Goal: Check status: Check status

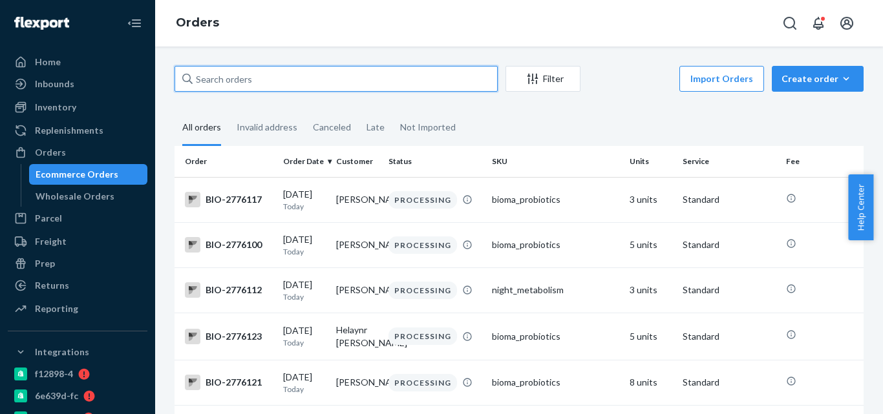
click at [376, 85] on input "text" at bounding box center [336, 79] width 323 height 26
paste input "[PERSON_NAME]"
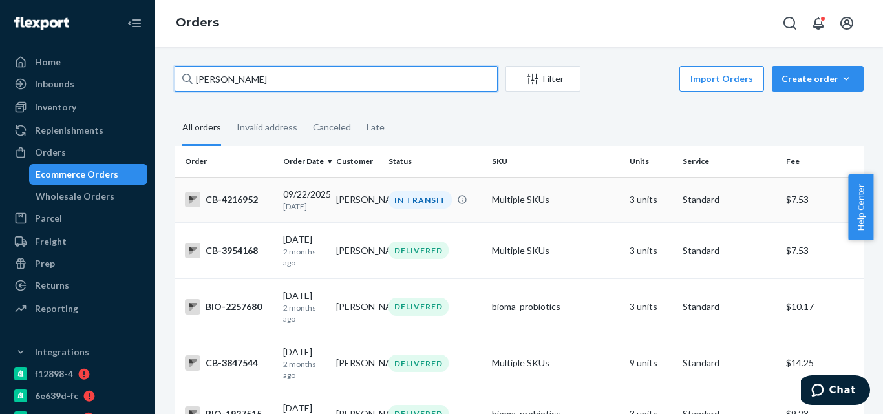
type input "[PERSON_NAME]"
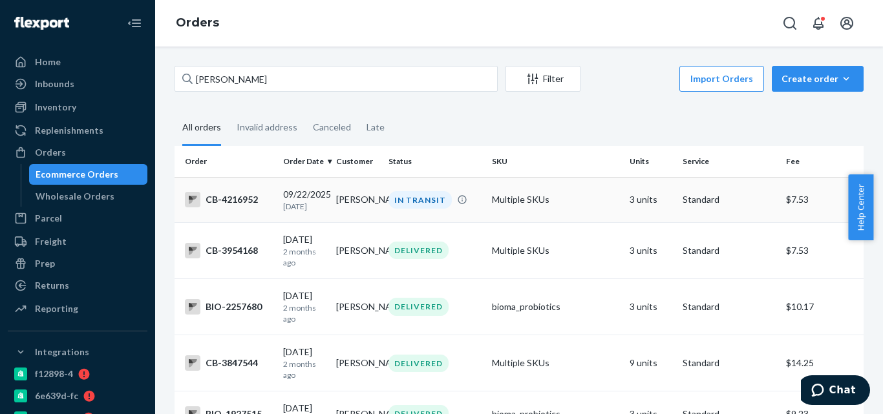
click at [331, 199] on td "[PERSON_NAME]" at bounding box center [357, 199] width 53 height 45
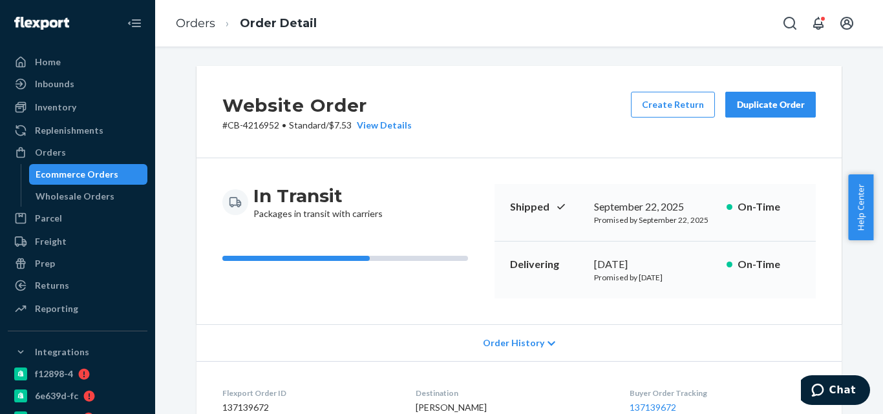
click at [266, 121] on p "# CB-4216952 • Standard / $7.53 View Details" at bounding box center [316, 125] width 189 height 13
copy p "4216952"
click at [286, 145] on div "Website Order # CB-4216952 • Standard / $7.53 View Details Create Return Duplic…" at bounding box center [519, 112] width 645 height 92
copy p "CB-4216952"
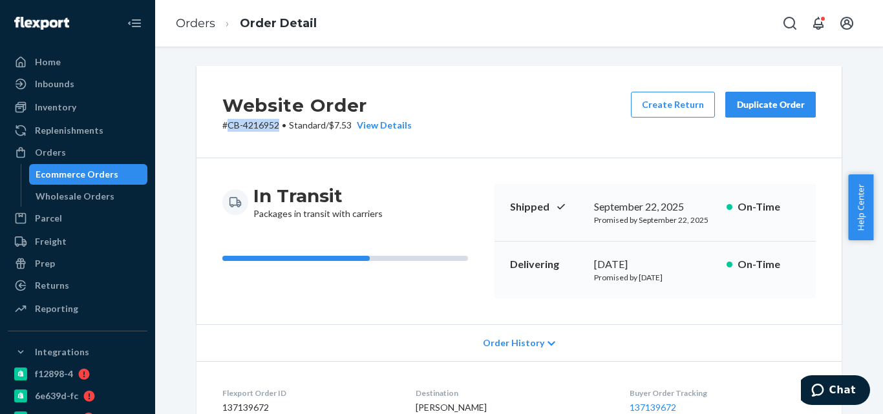
drag, startPoint x: 275, startPoint y: 122, endPoint x: 224, endPoint y: 123, distance: 51.7
click at [224, 123] on p "# CB-4216952 • Standard / $7.53 View Details" at bounding box center [316, 125] width 189 height 13
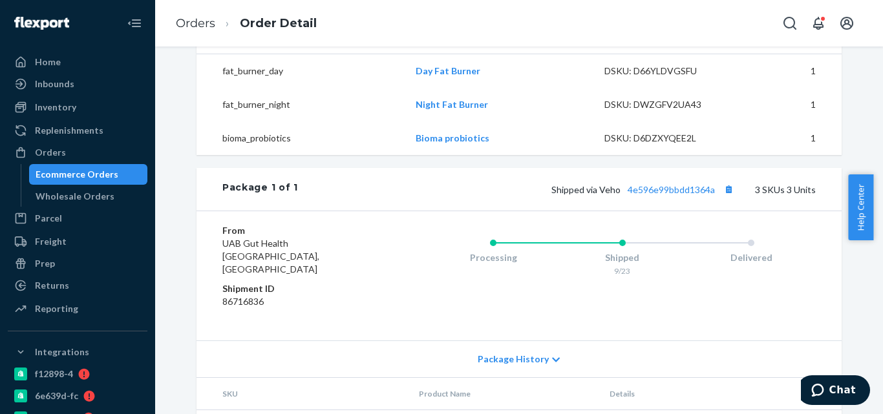
scroll to position [452, 0]
click at [726, 197] on button "Copy tracking number" at bounding box center [728, 188] width 17 height 17
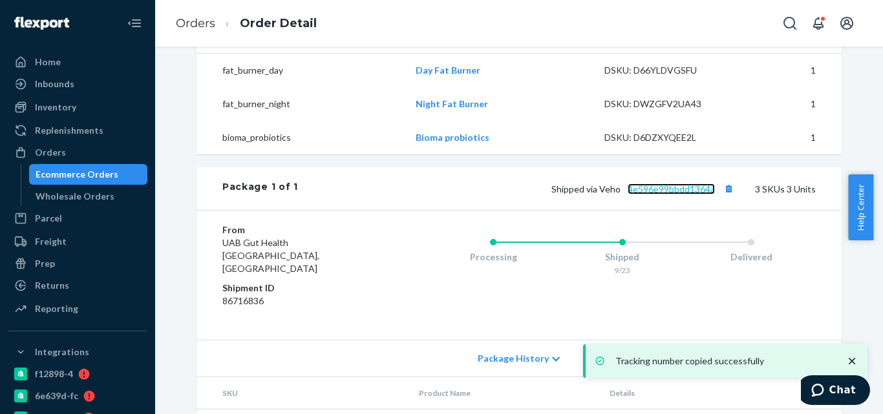
click at [688, 195] on link "4e596e99bbdd1364a" at bounding box center [671, 189] width 87 height 11
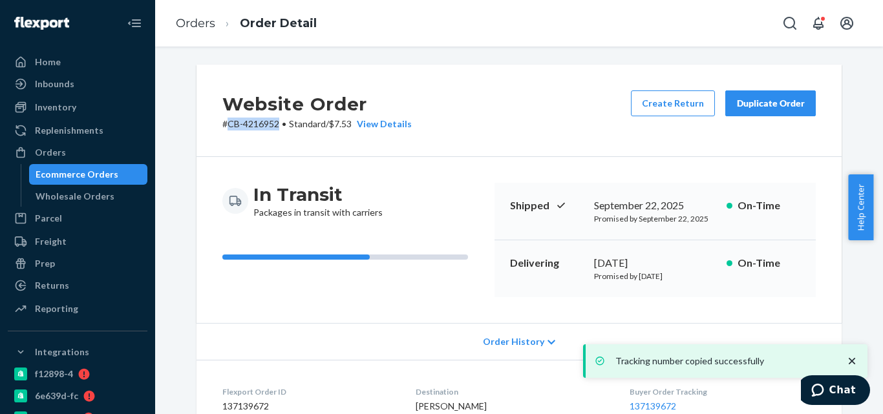
scroll to position [0, 0]
